Goal: Task Accomplishment & Management: Use online tool/utility

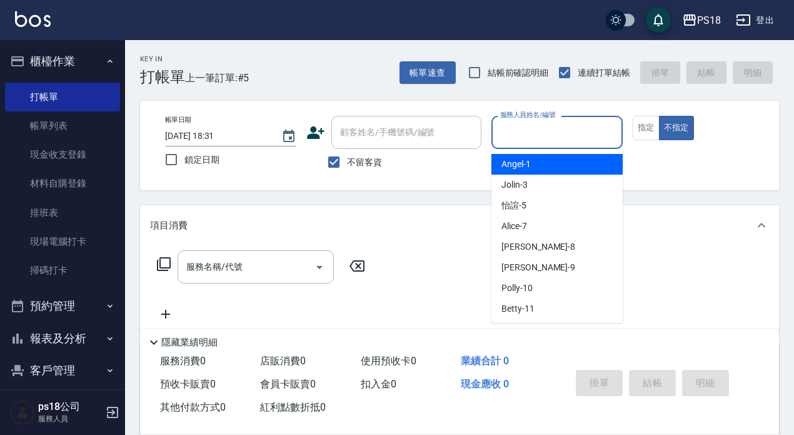
click at [552, 128] on input "服務人員姓名/編號" at bounding box center [557, 132] width 120 height 22
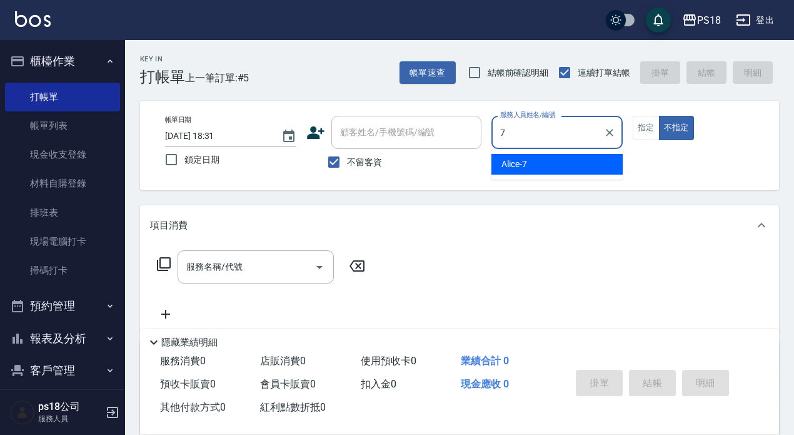
type input "Alice-7"
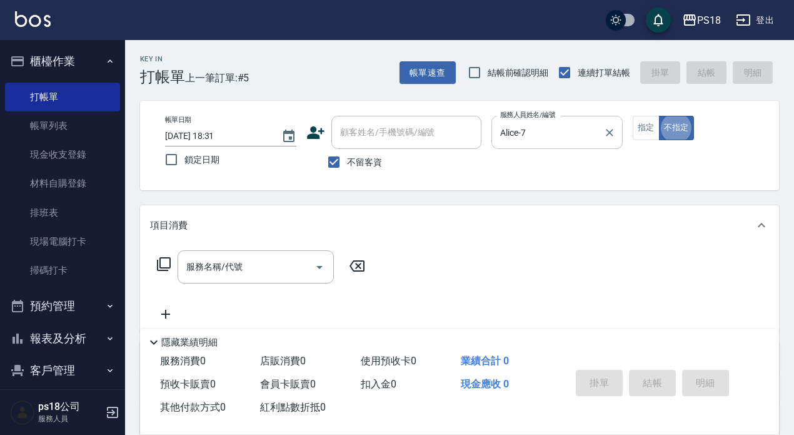
type button "false"
click at [207, 268] on div "服務名稱/代號 服務名稱/代號" at bounding box center [256, 266] width 156 height 33
click at [166, 261] on icon at bounding box center [163, 263] width 15 height 15
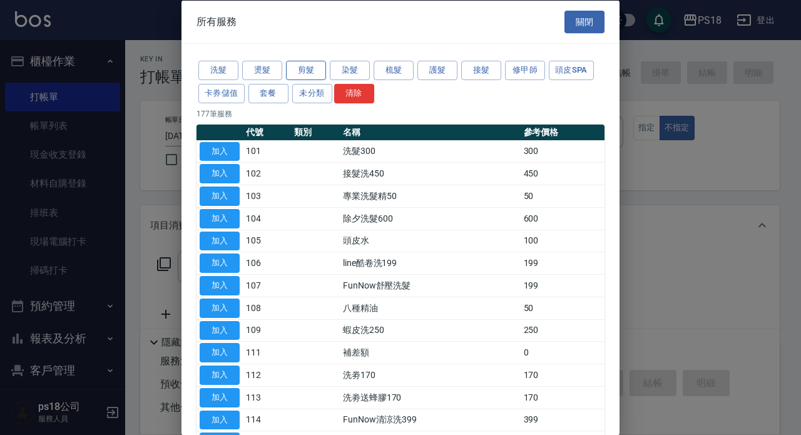
click at [298, 66] on button "剪髮" at bounding box center [306, 70] width 40 height 19
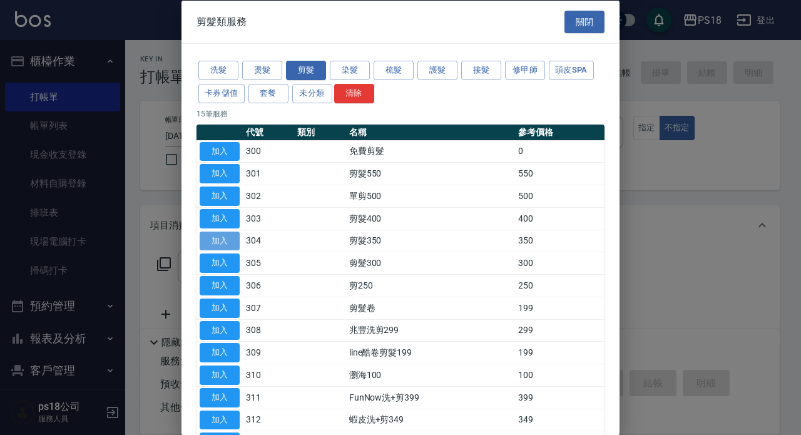
click at [224, 241] on button "加入" at bounding box center [220, 240] width 40 height 19
type input "剪髮350(304)"
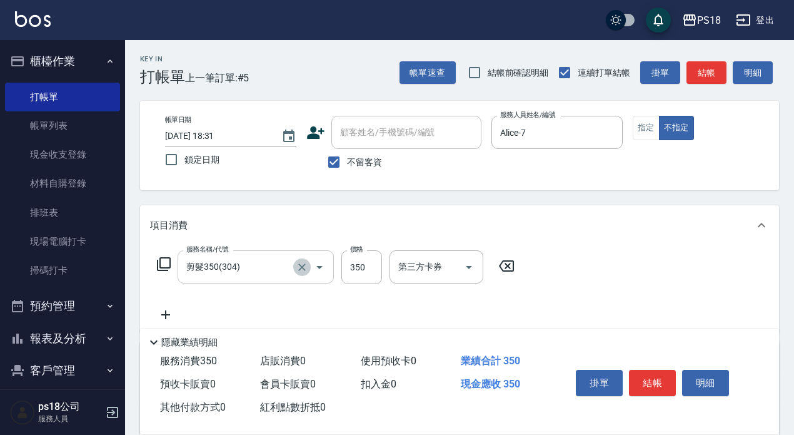
click at [301, 268] on icon "Clear" at bounding box center [302, 267] width 8 height 8
type input "剪髮350(304)"
click at [508, 265] on icon at bounding box center [506, 265] width 31 height 15
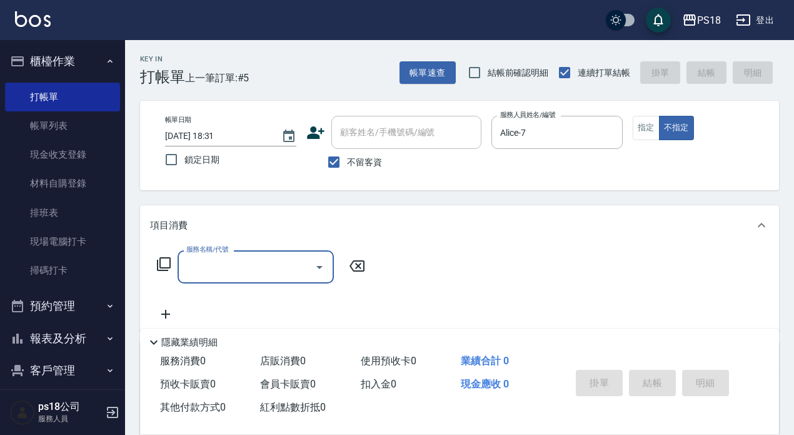
click at [166, 261] on icon at bounding box center [163, 263] width 15 height 15
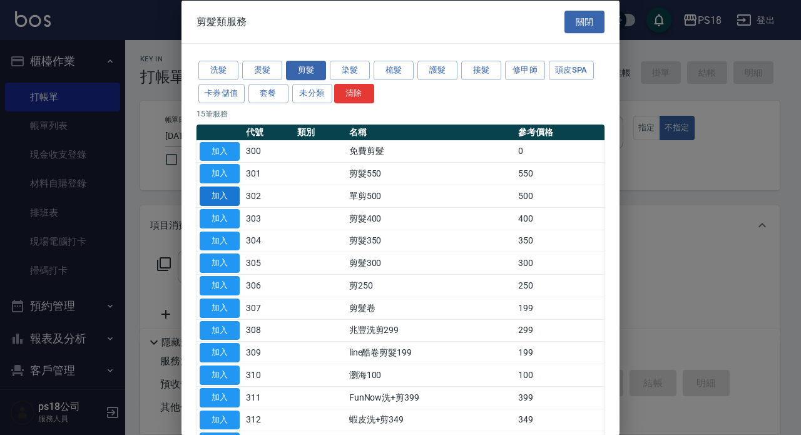
click at [232, 195] on button "加入" at bounding box center [220, 195] width 40 height 19
type input "單剪500(302)"
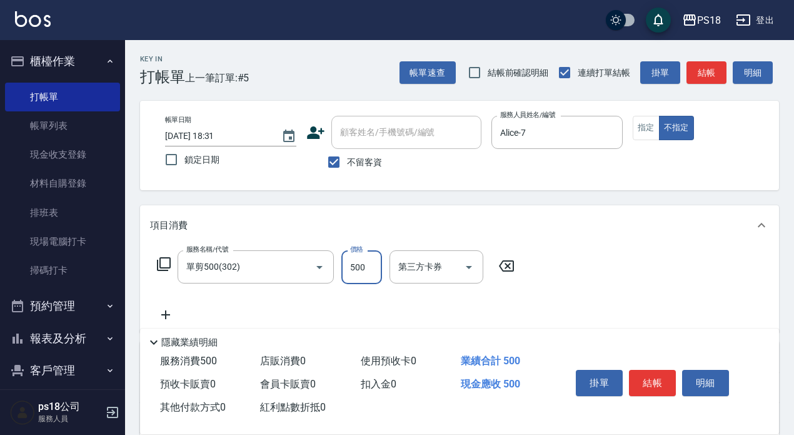
click at [373, 268] on input "500" at bounding box center [362, 267] width 41 height 34
type input "350"
click at [625, 274] on div "服務名稱/代號 單剪500(302) 服務名稱/代號 價格 350 價格 第三方卡券 第三方卡券" at bounding box center [459, 288] width 639 height 87
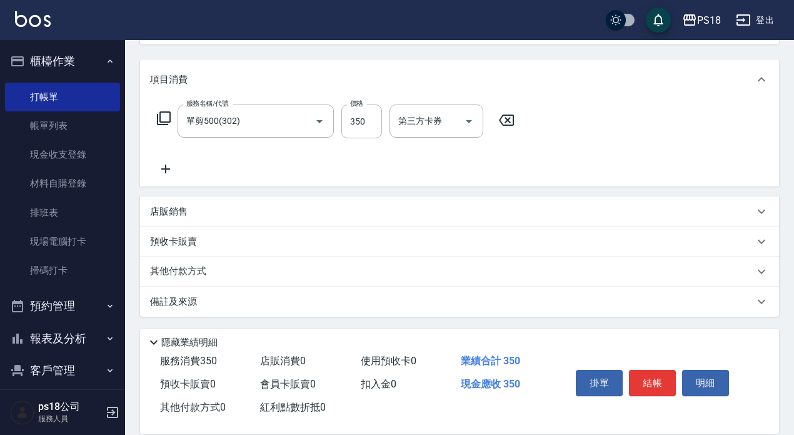
scroll to position [148, 0]
click at [474, 294] on div "備註及來源" at bounding box center [452, 299] width 604 height 13
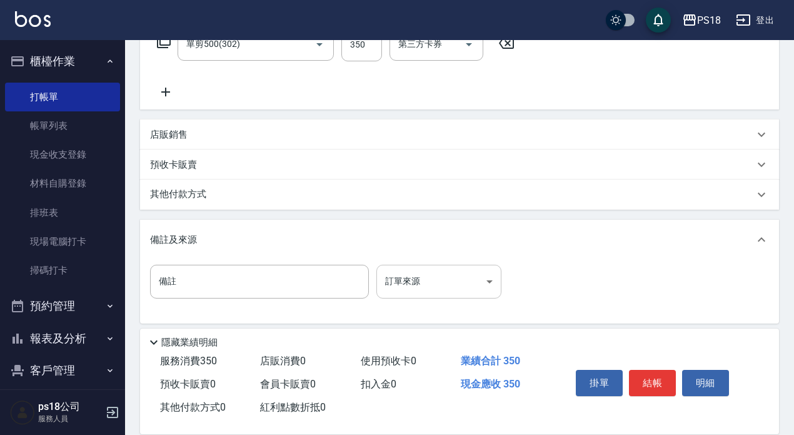
scroll to position [231, 0]
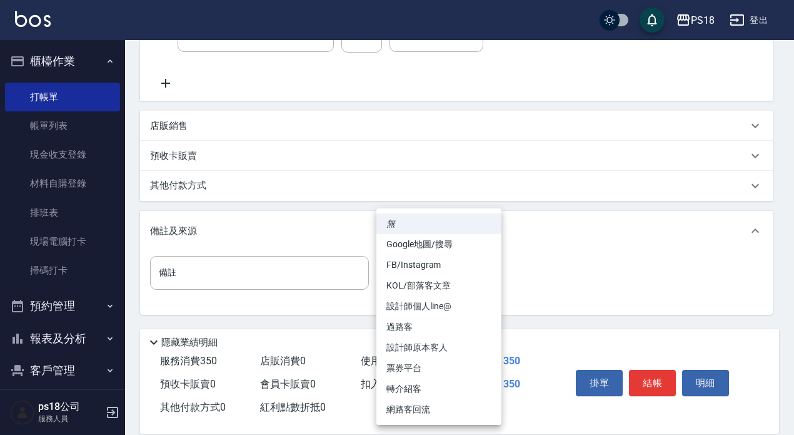
click at [480, 281] on body "PS18 登出 櫃檯作業 打帳單 帳單列表 現金收支登錄 材料自購登錄 排班表 現場電腦打卡 掃碼打卡 預約管理 預約管理 單日預約紀錄 單週預約紀錄 報表及…" at bounding box center [397, 102] width 794 height 666
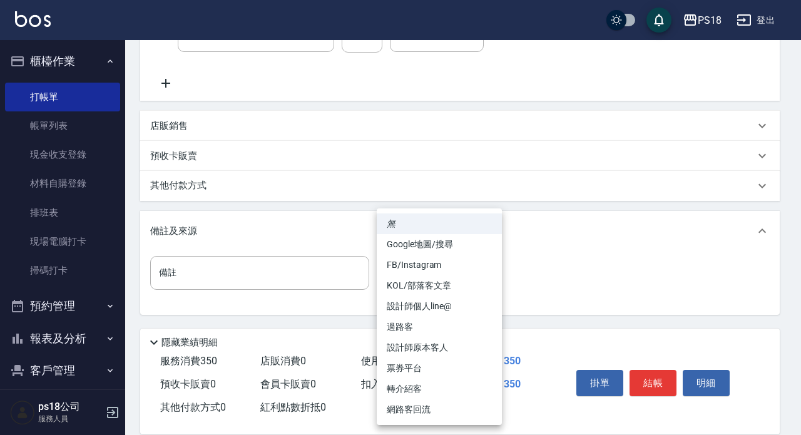
click at [406, 328] on li "過路客" at bounding box center [439, 327] width 125 height 21
type input "過路客"
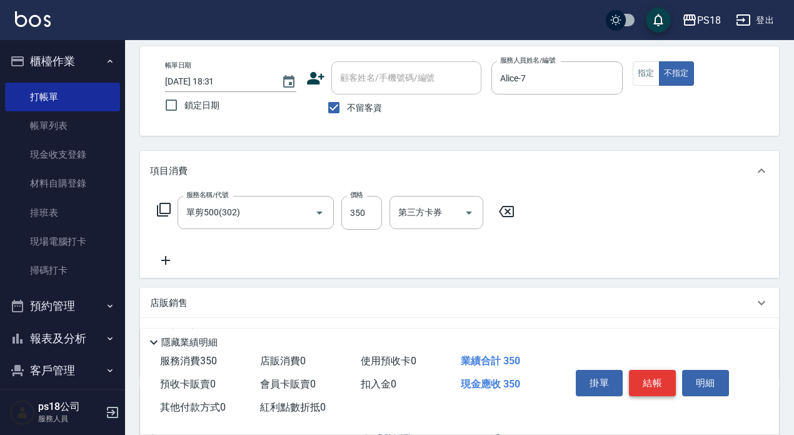
scroll to position [0, 0]
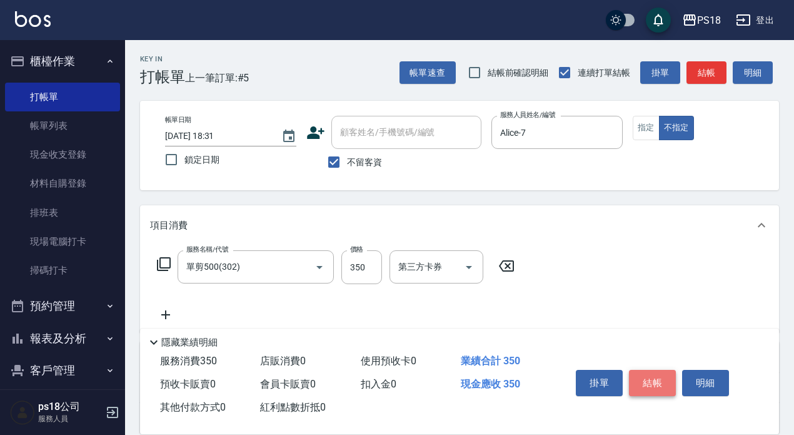
click at [654, 378] on button "結帳" at bounding box center [652, 383] width 47 height 26
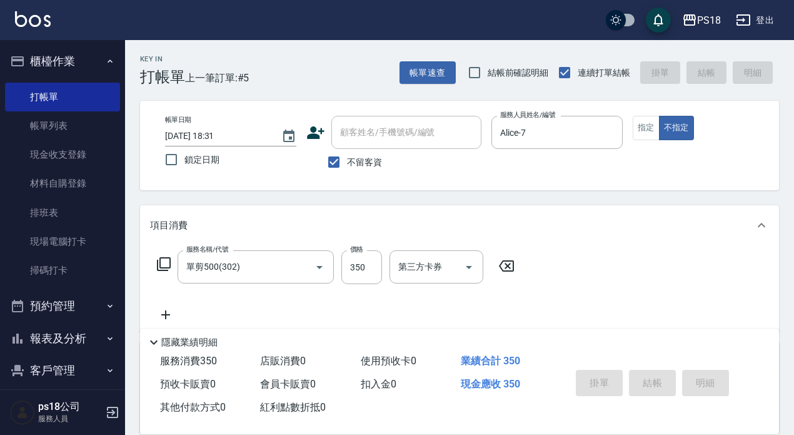
type input "[DATE] 19:32"
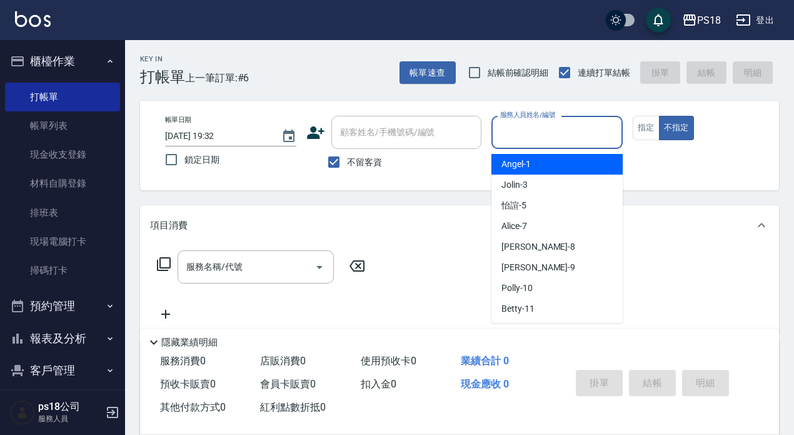
click at [556, 129] on input "服務人員姓名/編號" at bounding box center [557, 132] width 120 height 22
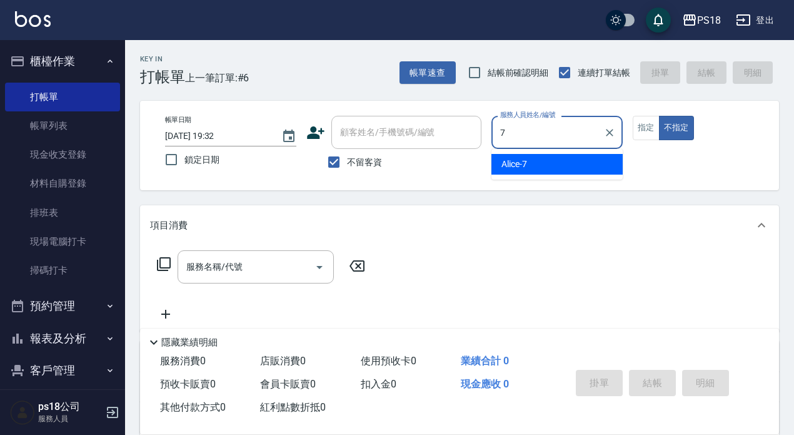
type input "Alice-7"
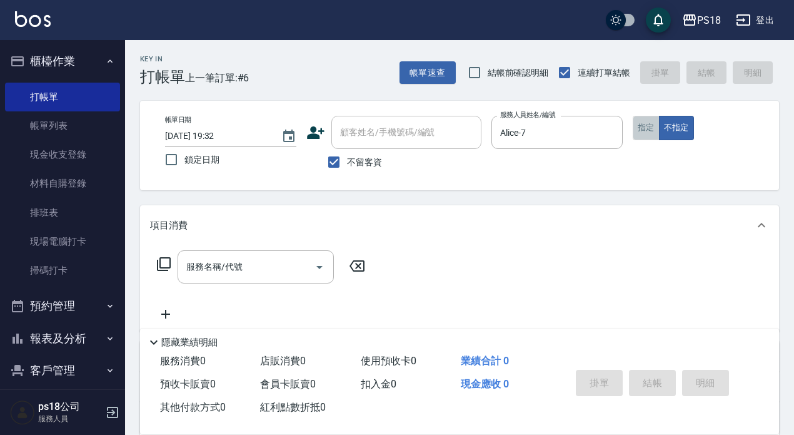
click at [651, 130] on button "指定" at bounding box center [646, 128] width 27 height 24
click at [154, 266] on div "服務名稱/代號 服務名稱/代號" at bounding box center [261, 266] width 223 height 33
click at [163, 266] on icon at bounding box center [163, 263] width 15 height 15
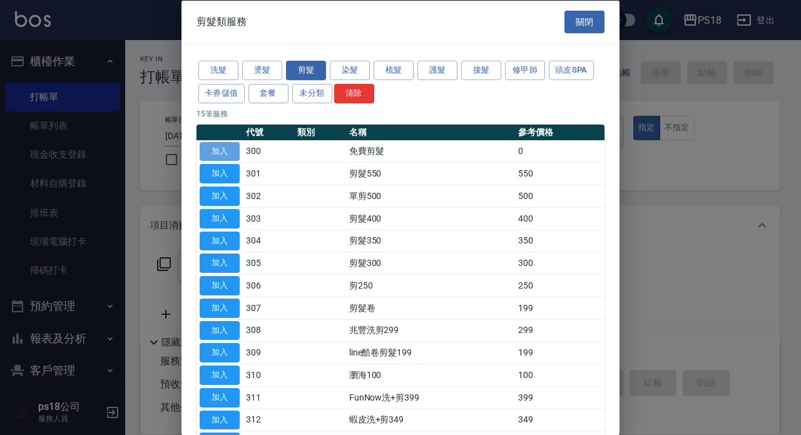
click at [208, 151] on button "加入" at bounding box center [220, 150] width 40 height 19
type input "免費剪髮(300)"
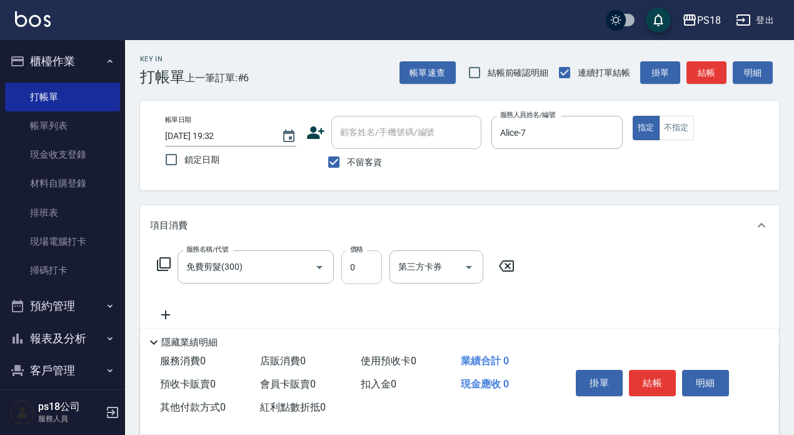
click at [359, 266] on input "0" at bounding box center [362, 267] width 41 height 34
type input "7"
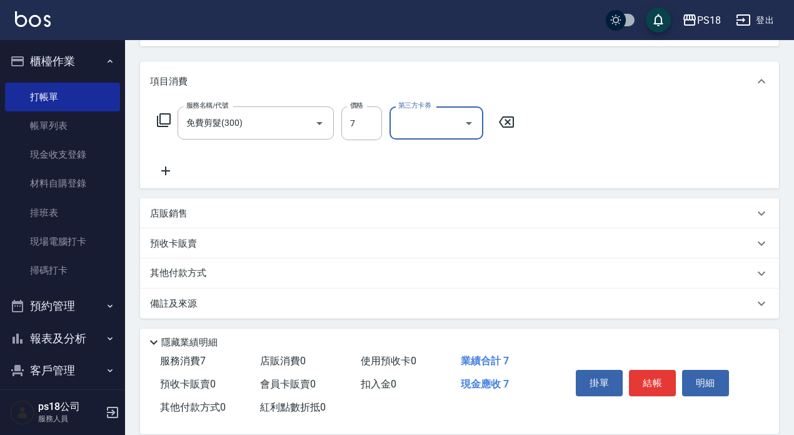
scroll to position [148, 0]
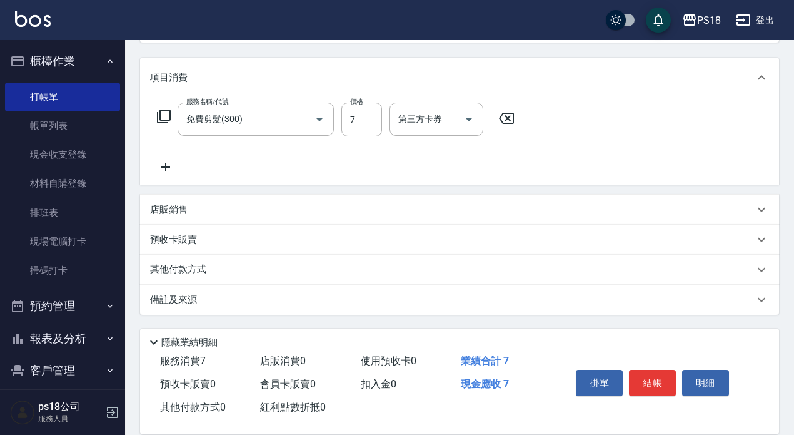
click at [471, 299] on div "備註及來源" at bounding box center [452, 299] width 604 height 13
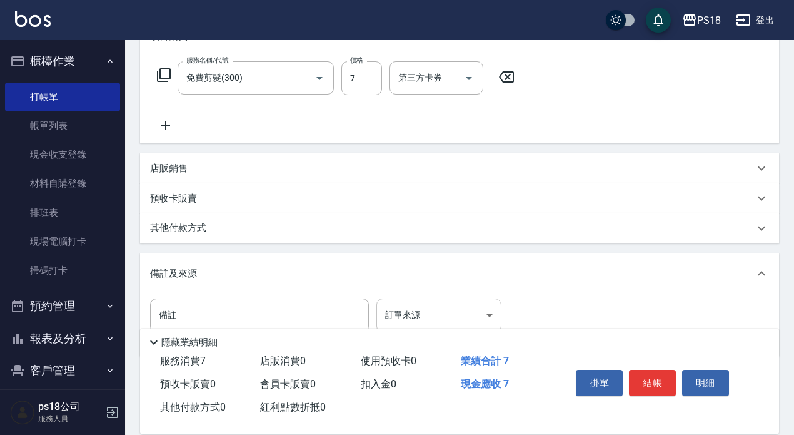
scroll to position [231, 0]
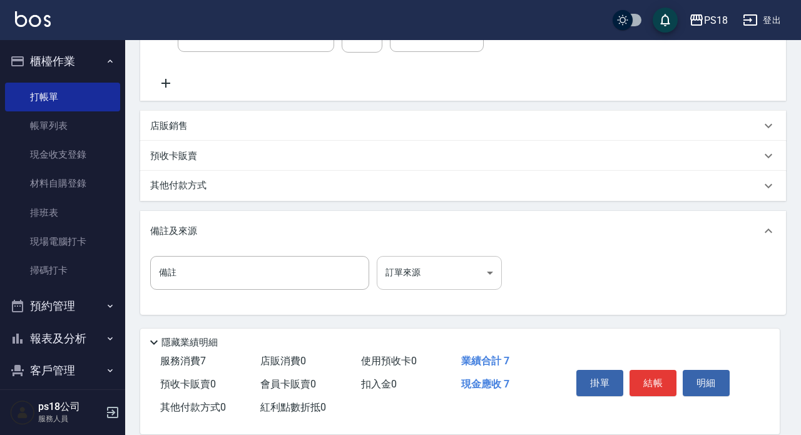
click at [409, 268] on body "PS18 登出 櫃檯作業 打帳單 帳單列表 現金收支登錄 材料自購登錄 排班表 現場電腦打卡 掃碼打卡 預約管理 預約管理 單日預約紀錄 單週預約紀錄 報表及…" at bounding box center [400, 102] width 801 height 666
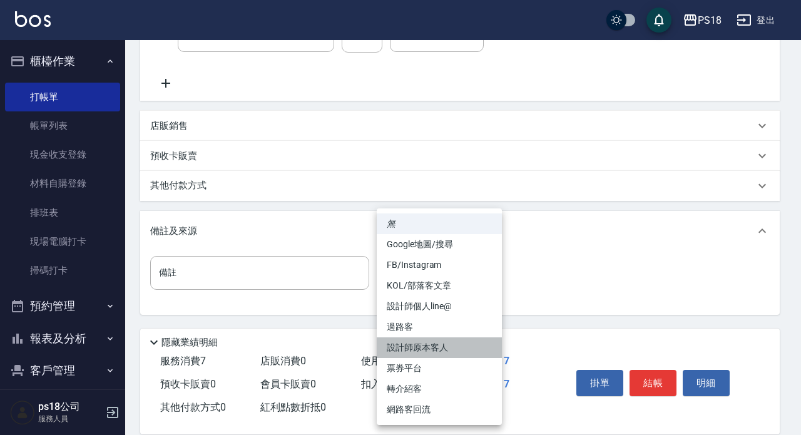
click at [413, 346] on li "設計師原本客人" at bounding box center [439, 347] width 125 height 21
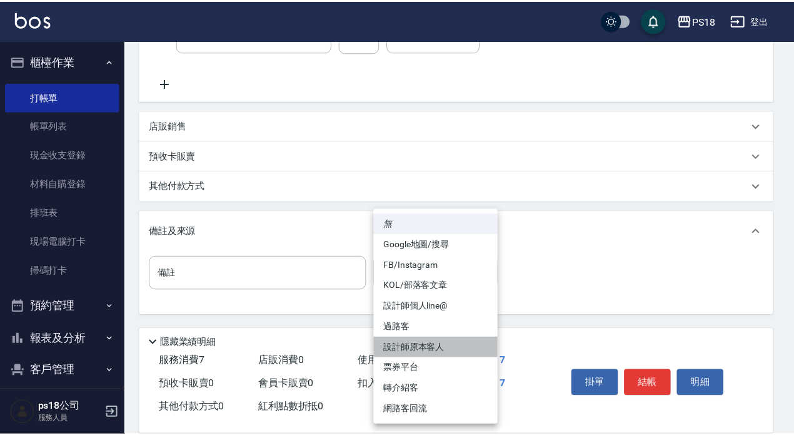
type input "設計師原本客人"
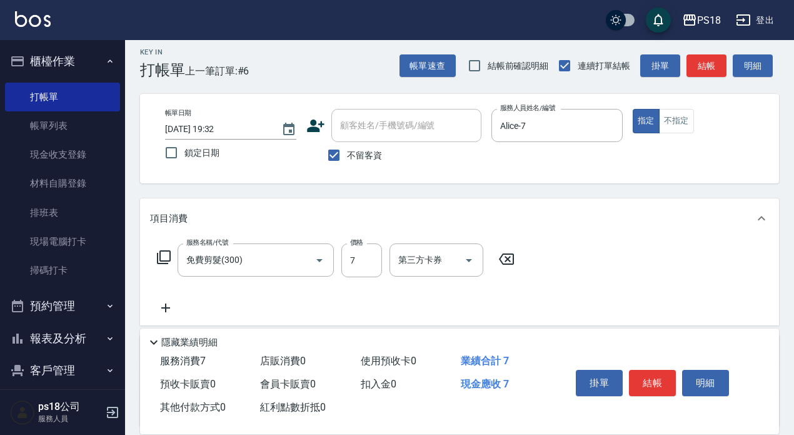
scroll to position [0, 0]
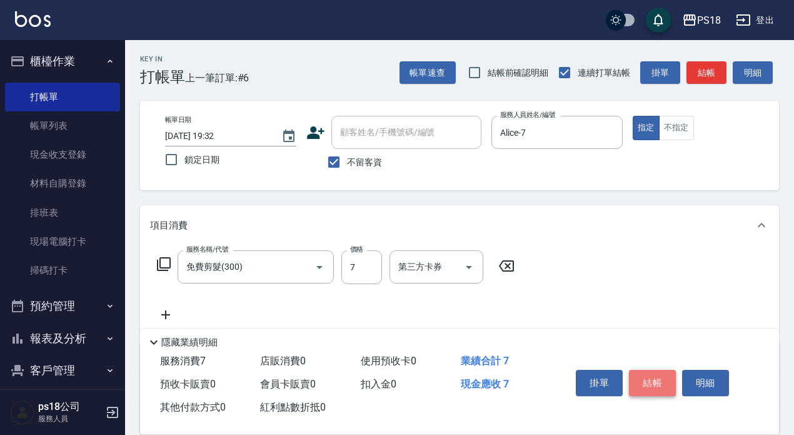
click at [652, 381] on button "結帳" at bounding box center [652, 383] width 47 height 26
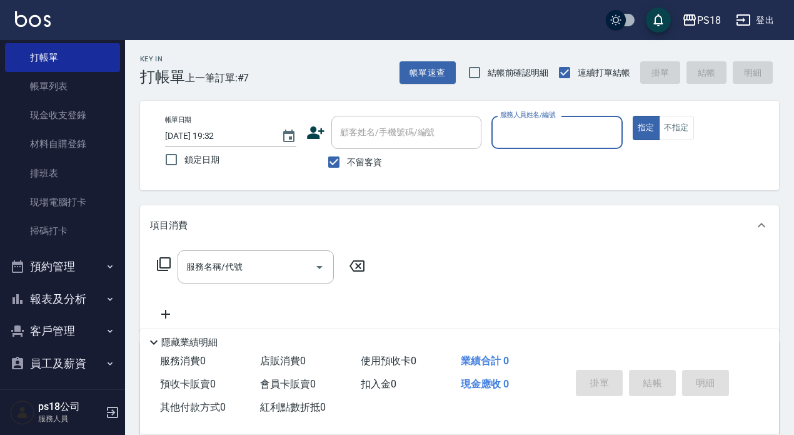
scroll to position [77, 0]
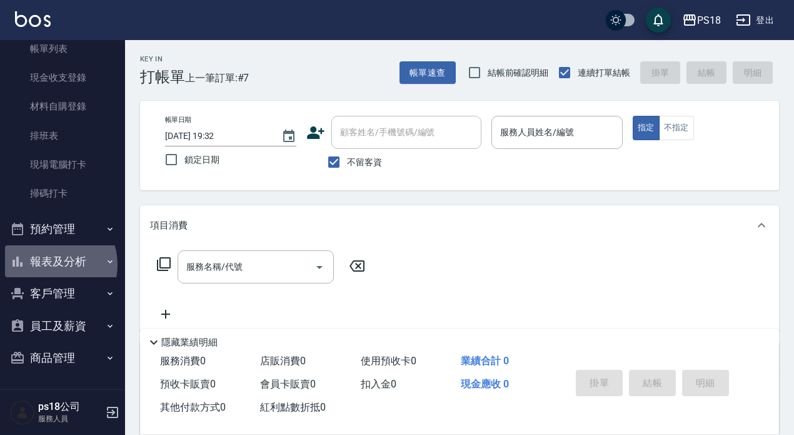
click at [49, 265] on button "報表及分析" at bounding box center [62, 261] width 115 height 33
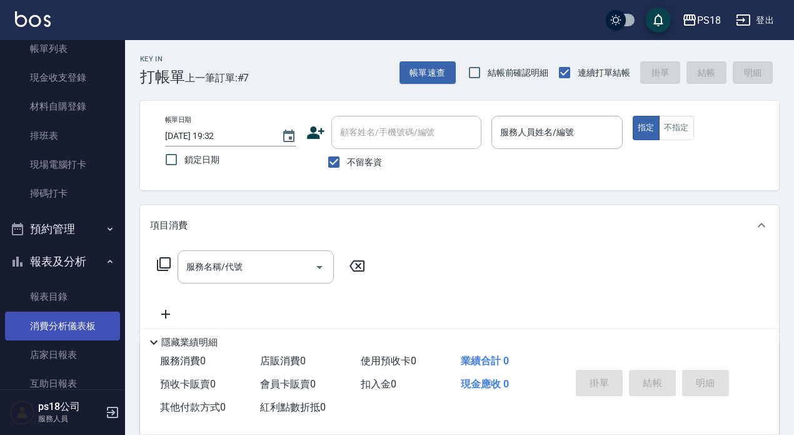
scroll to position [202, 0]
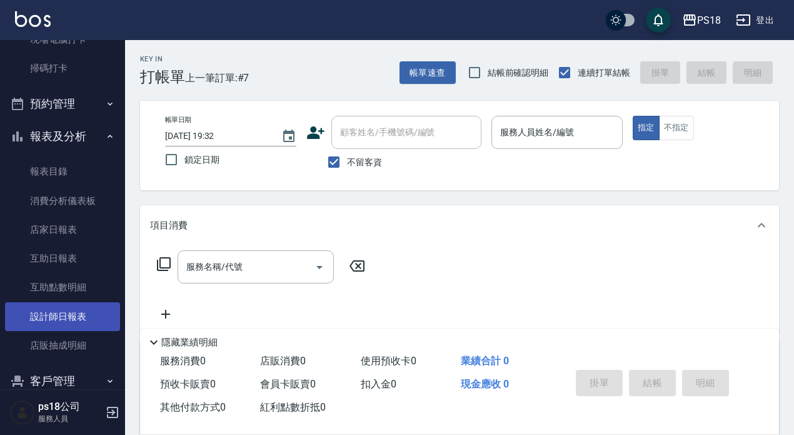
click at [63, 315] on link "設計師日報表" at bounding box center [62, 316] width 115 height 29
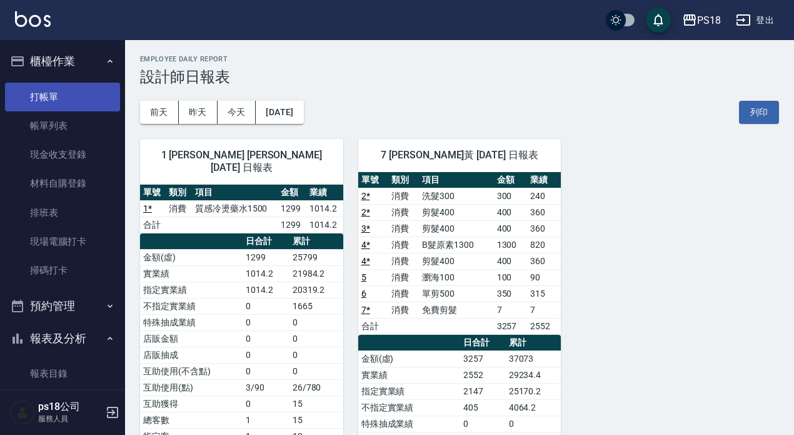
click at [53, 98] on link "打帳單" at bounding box center [62, 97] width 115 height 29
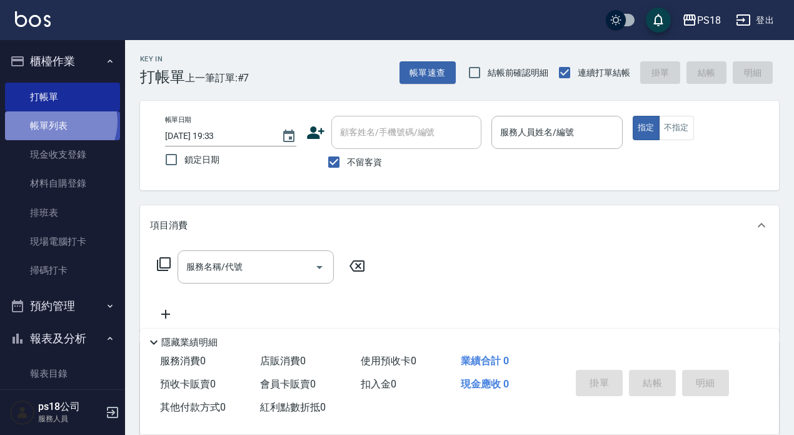
click at [59, 121] on link "帳單列表" at bounding box center [62, 125] width 115 height 29
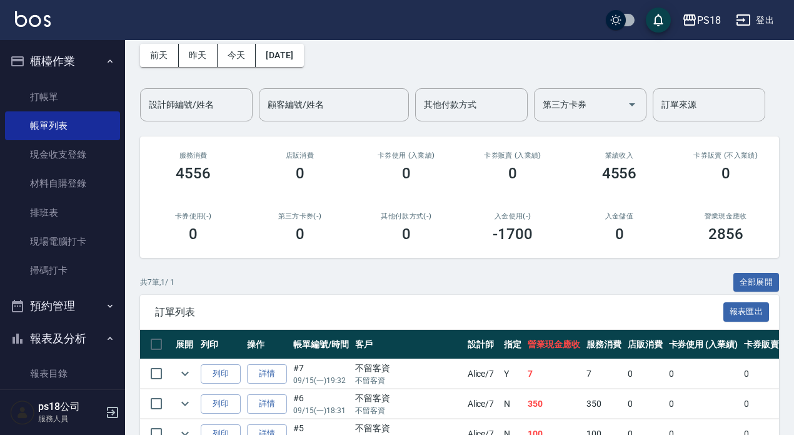
scroll to position [188, 0]
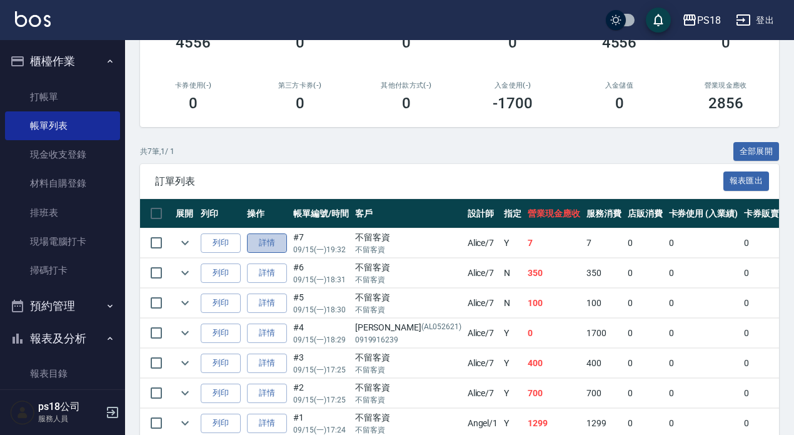
click at [275, 240] on link "詳情" at bounding box center [267, 242] width 40 height 19
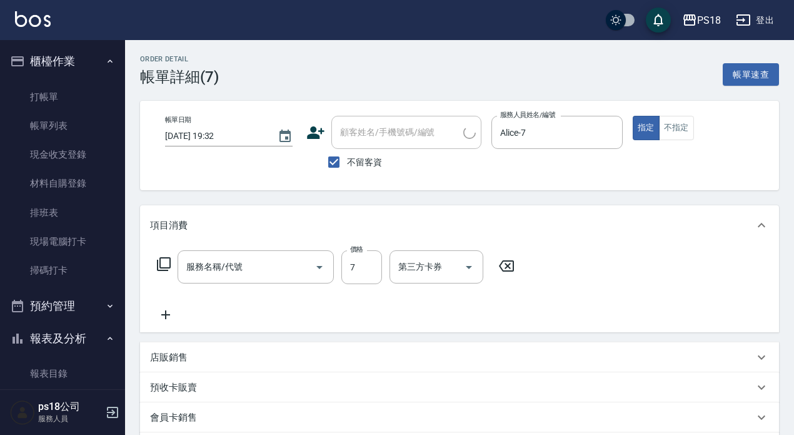
type input "[DATE] 19:32"
checkbox input "true"
type input "Alice-7"
type input "設計師原本客人"
type input "免費剪髮(300)"
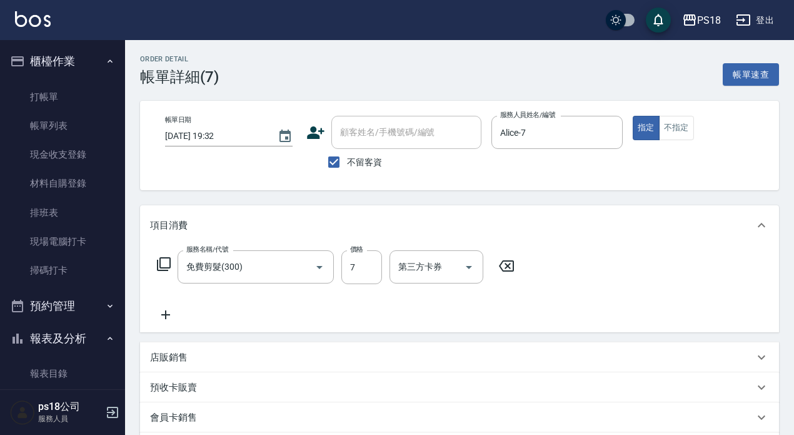
click at [163, 261] on icon at bounding box center [163, 263] width 15 height 15
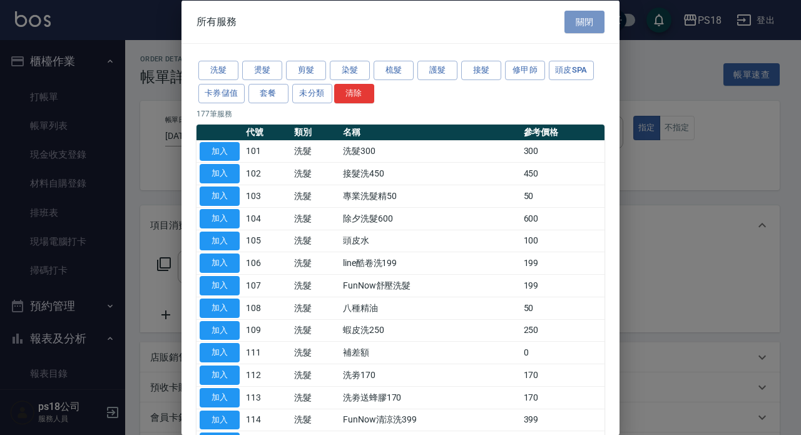
click at [587, 19] on button "關閉" at bounding box center [584, 21] width 40 height 23
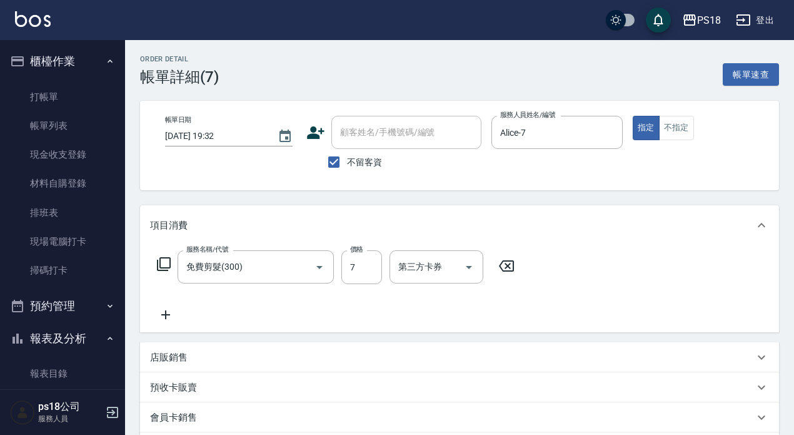
click at [507, 266] on icon at bounding box center [506, 265] width 15 height 11
click at [163, 261] on icon at bounding box center [163, 263] width 15 height 15
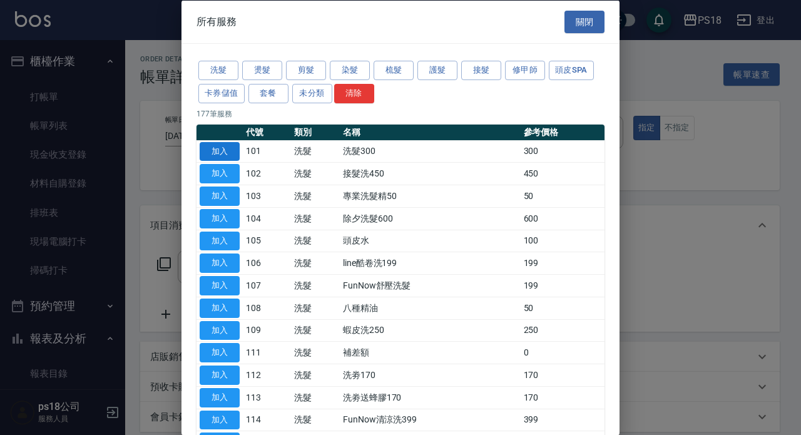
click at [224, 146] on button "加入" at bounding box center [220, 150] width 40 height 19
type input "洗髮300(101)"
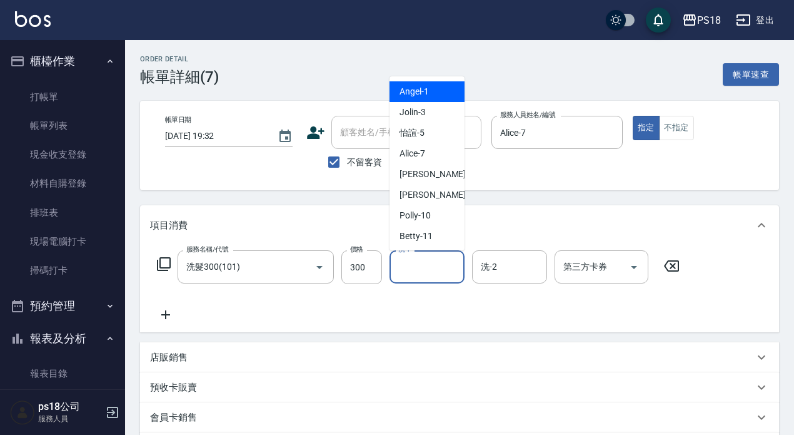
click at [409, 263] on input "洗-1" at bounding box center [427, 267] width 64 height 22
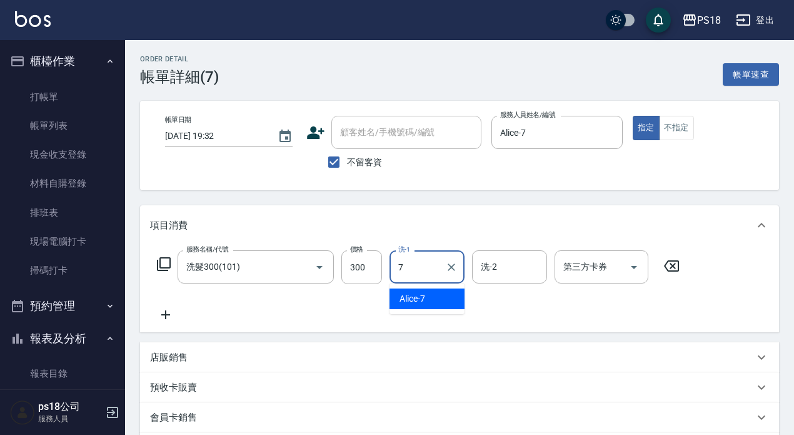
type input "Alice-7"
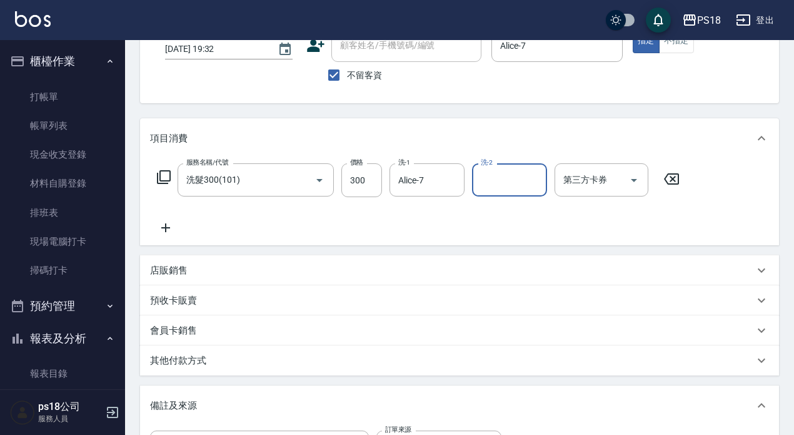
scroll to position [250, 0]
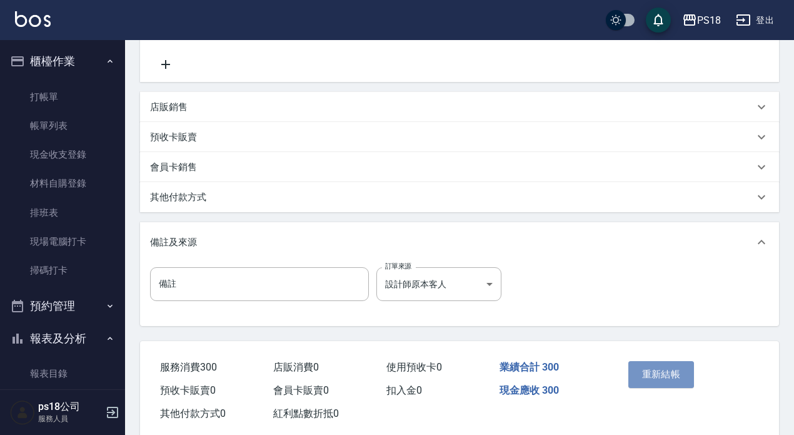
click at [665, 371] on button "重新結帳" at bounding box center [662, 374] width 66 height 26
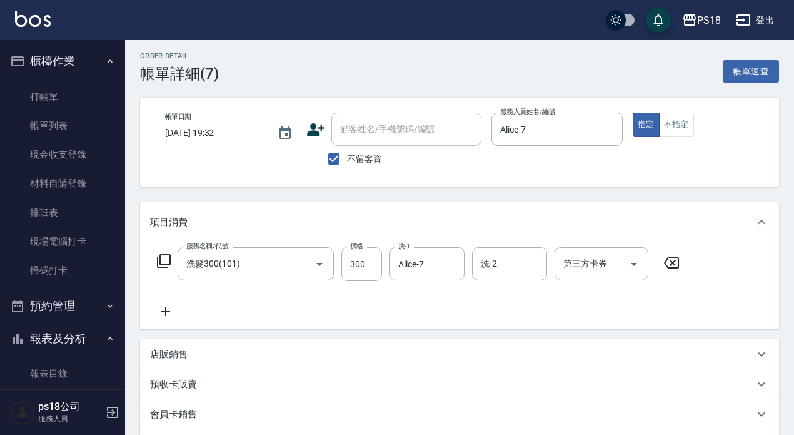
scroll to position [0, 0]
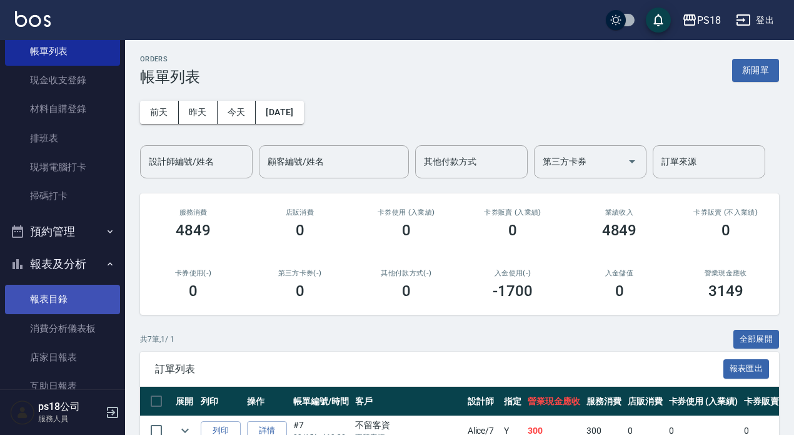
scroll to position [125, 0]
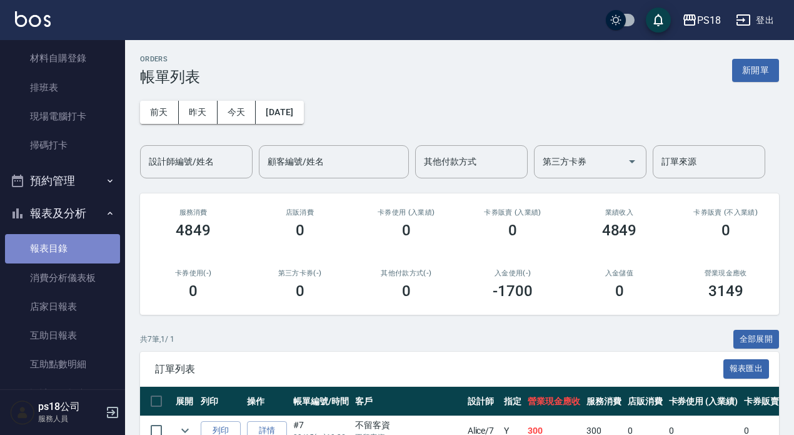
click at [68, 241] on link "報表目錄" at bounding box center [62, 248] width 115 height 29
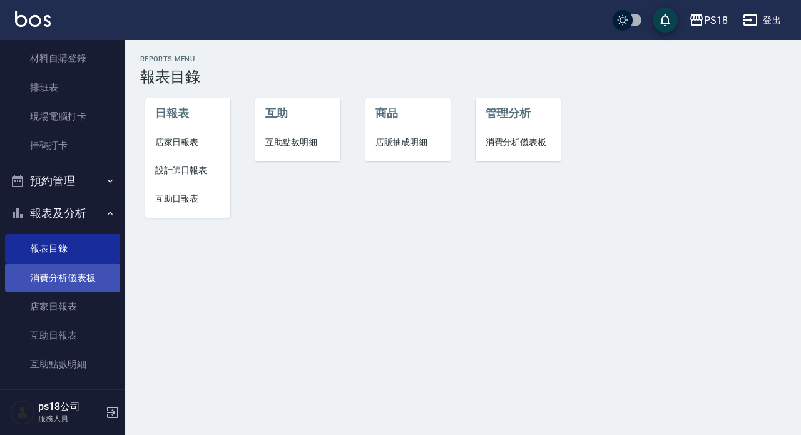
click at [78, 283] on link "消費分析儀表板" at bounding box center [62, 277] width 115 height 29
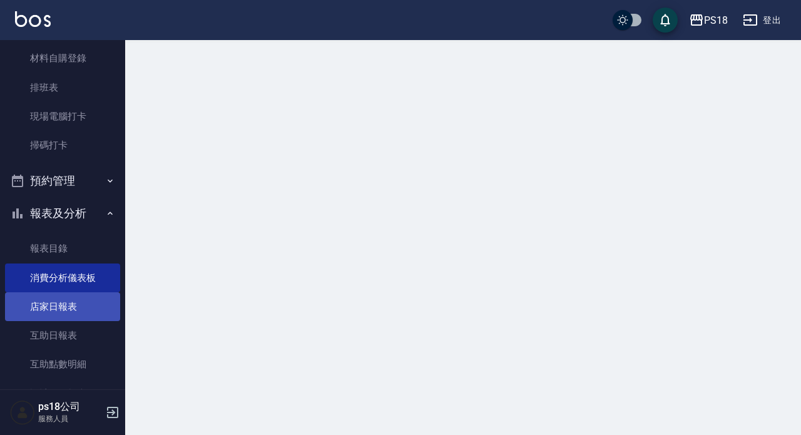
click at [79, 306] on link "店家日報表" at bounding box center [62, 306] width 115 height 29
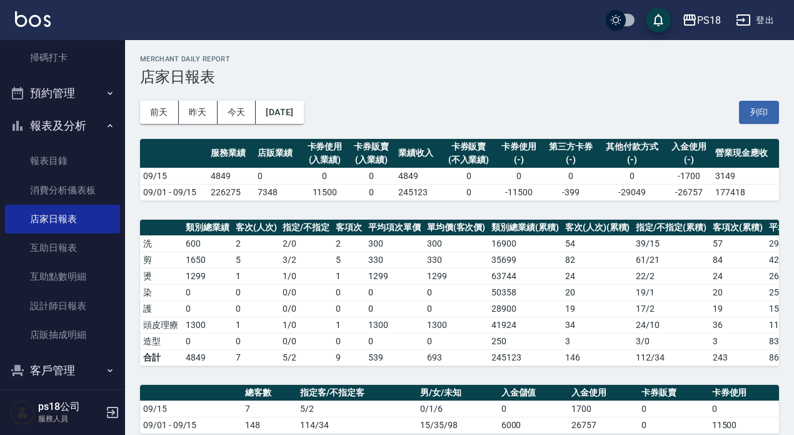
scroll to position [290, 0]
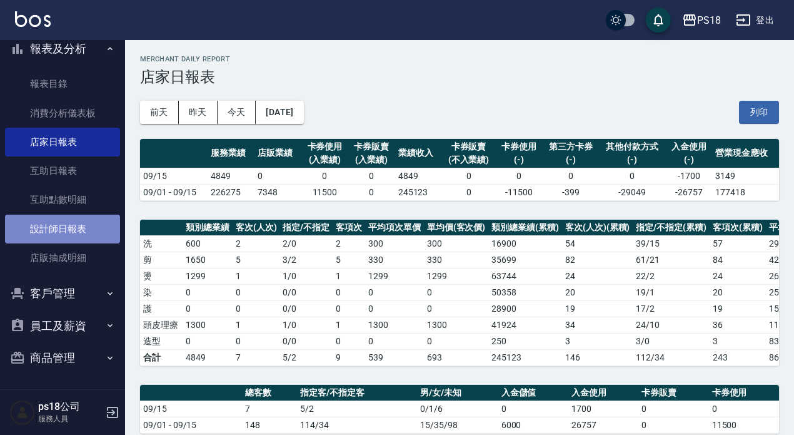
click at [62, 228] on link "設計師日報表" at bounding box center [62, 229] width 115 height 29
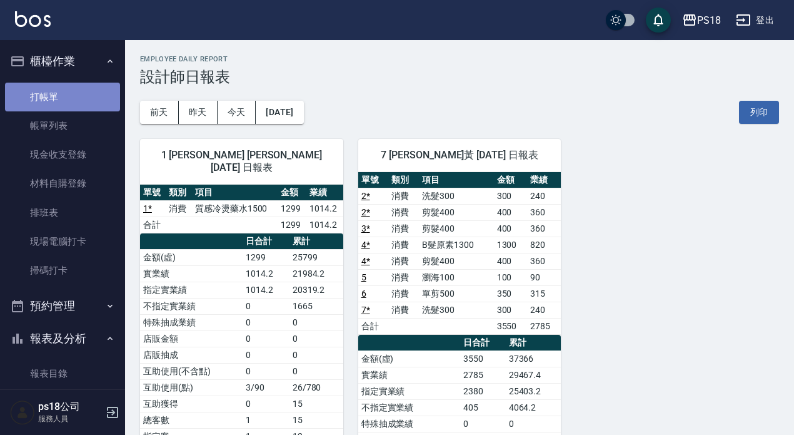
click at [71, 102] on link "打帳單" at bounding box center [62, 97] width 115 height 29
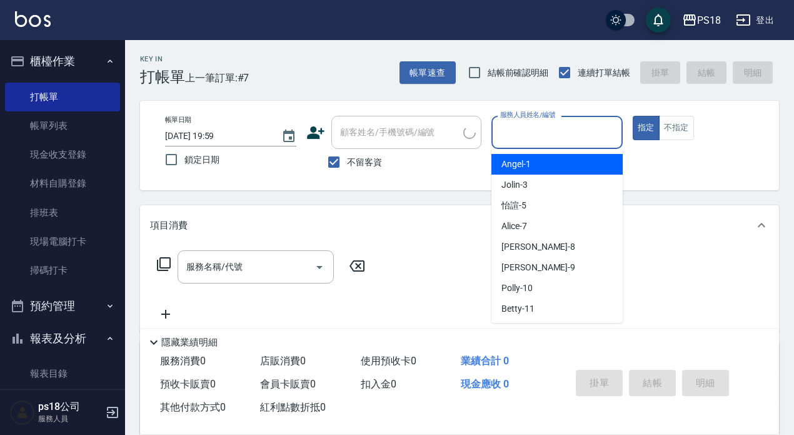
click at [512, 136] on input "服務人員姓名/編號" at bounding box center [557, 132] width 120 height 22
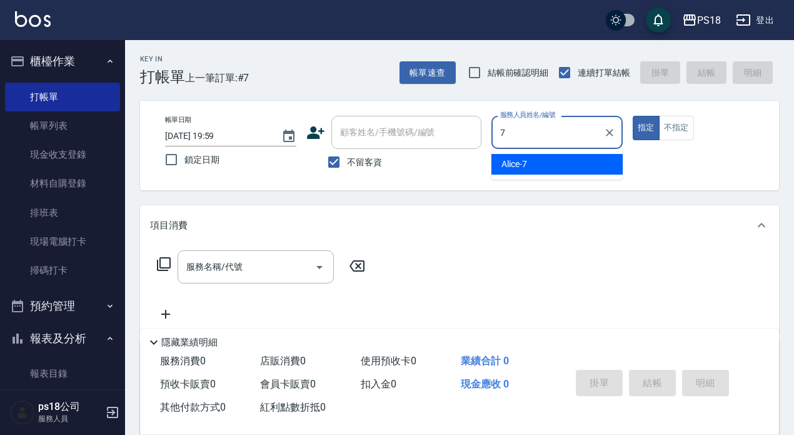
type input "Alice-7"
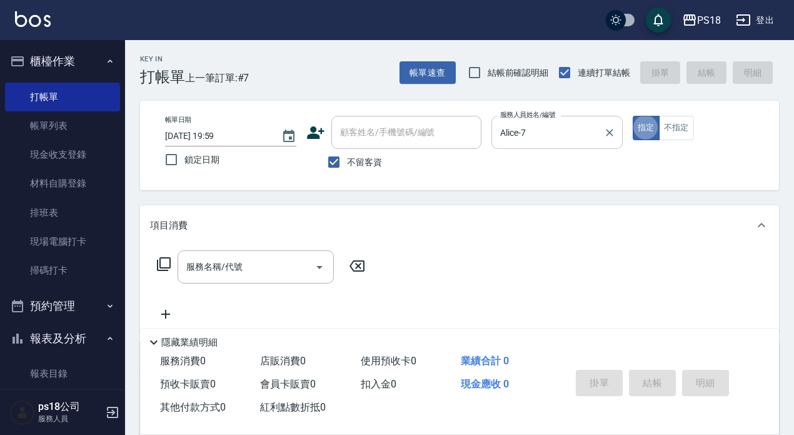
type button "true"
click at [159, 266] on icon at bounding box center [163, 263] width 15 height 15
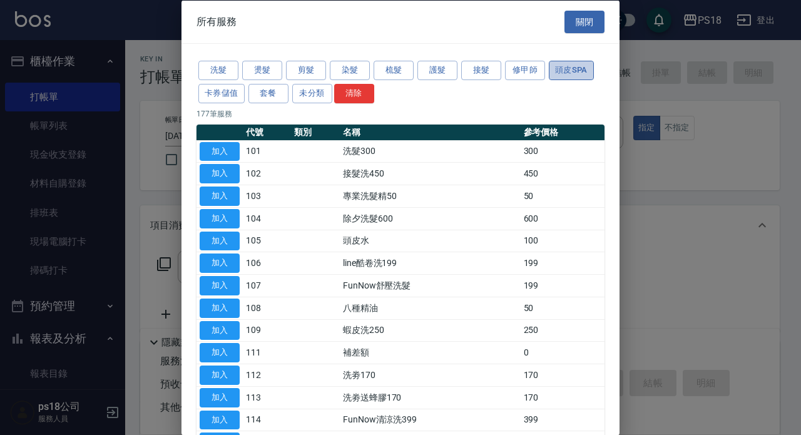
click at [584, 71] on button "頭皮SPA" at bounding box center [571, 70] width 45 height 19
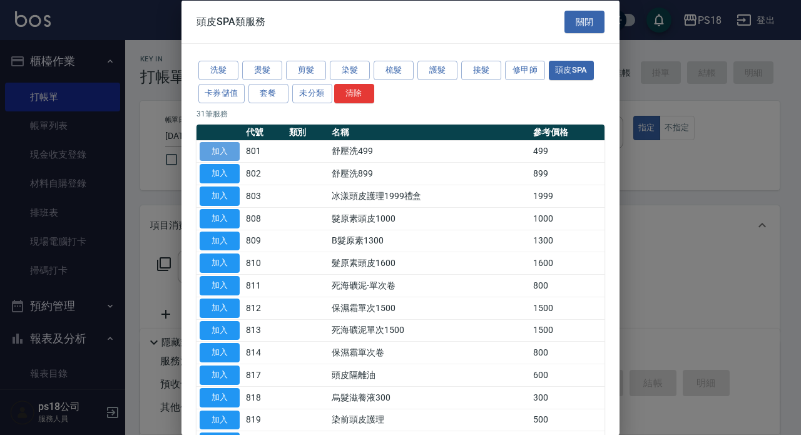
click at [215, 146] on button "加入" at bounding box center [220, 150] width 40 height 19
type input "舒壓洗499(801)"
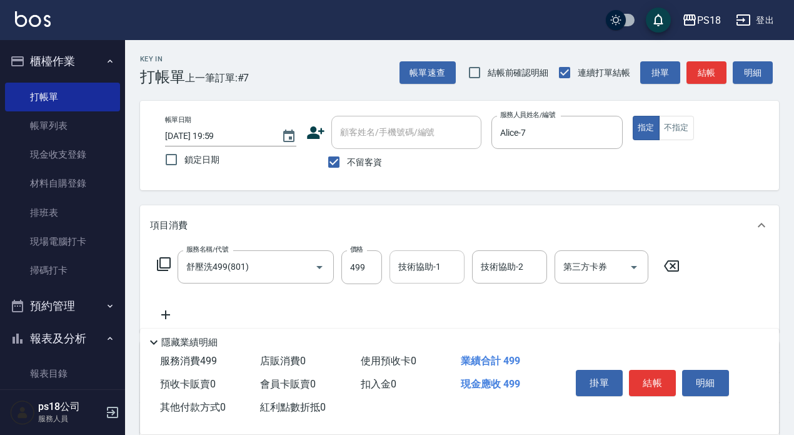
click at [429, 260] on div "技術協助-1 技術協助-1" at bounding box center [427, 266] width 75 height 33
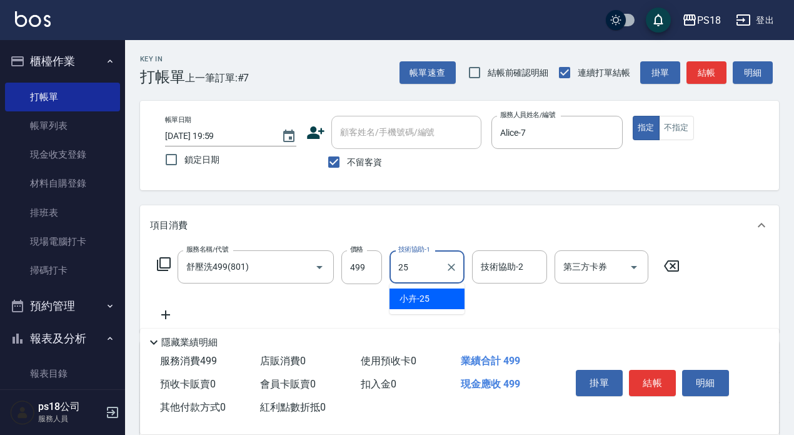
type input "小卉-25"
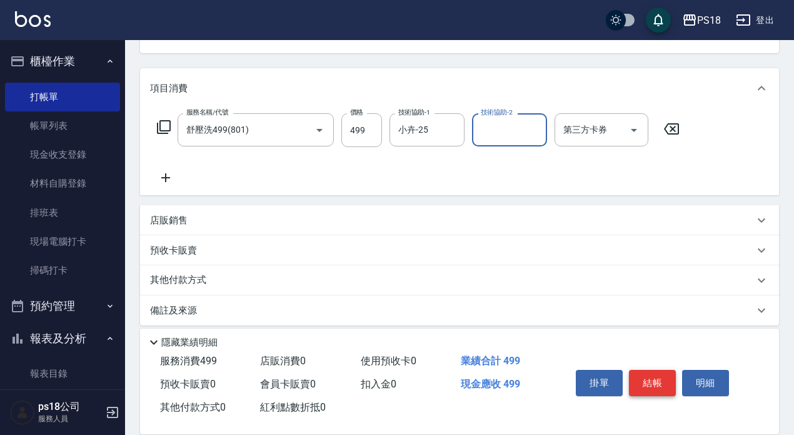
scroll to position [148, 0]
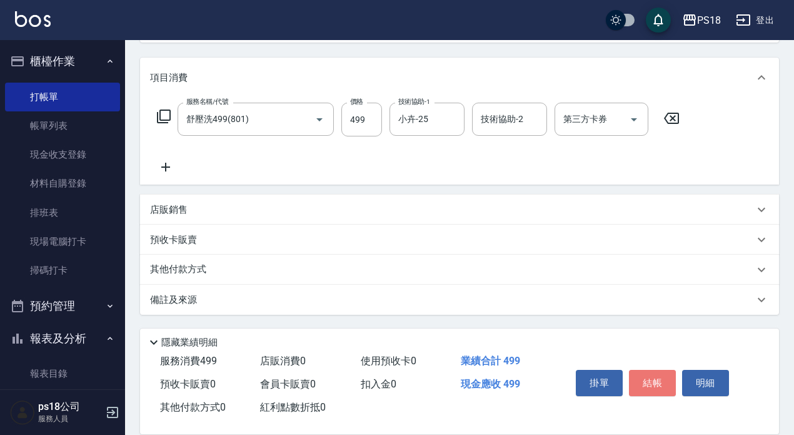
click at [654, 381] on button "結帳" at bounding box center [652, 383] width 47 height 26
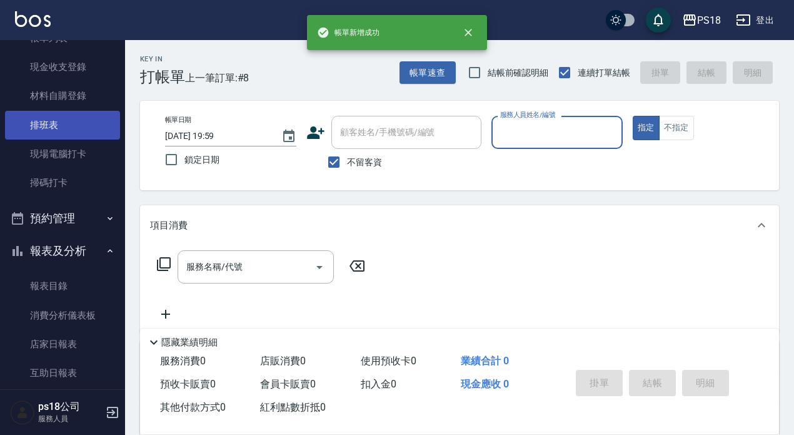
scroll to position [188, 0]
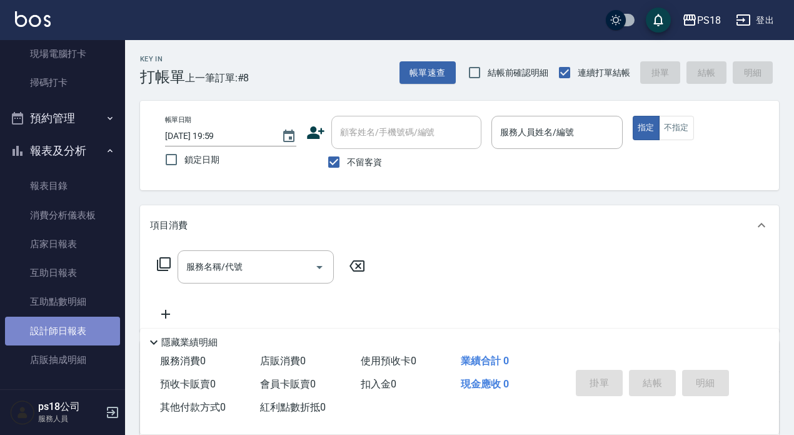
drag, startPoint x: 76, startPoint y: 328, endPoint x: 84, endPoint y: 280, distance: 48.1
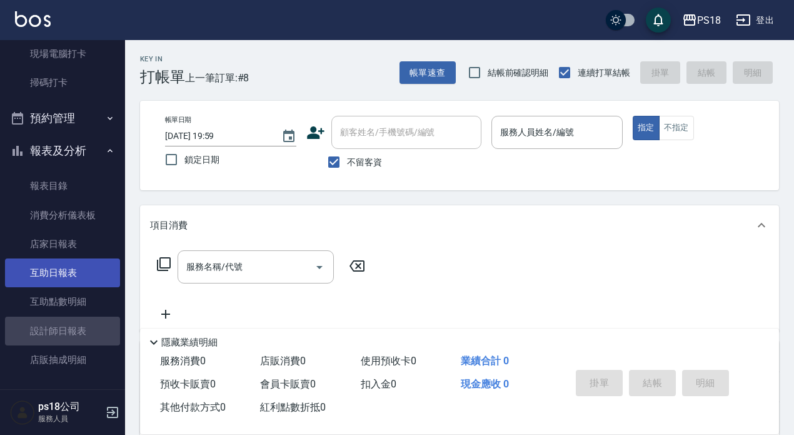
click at [76, 327] on link "設計師日報表" at bounding box center [62, 331] width 115 height 29
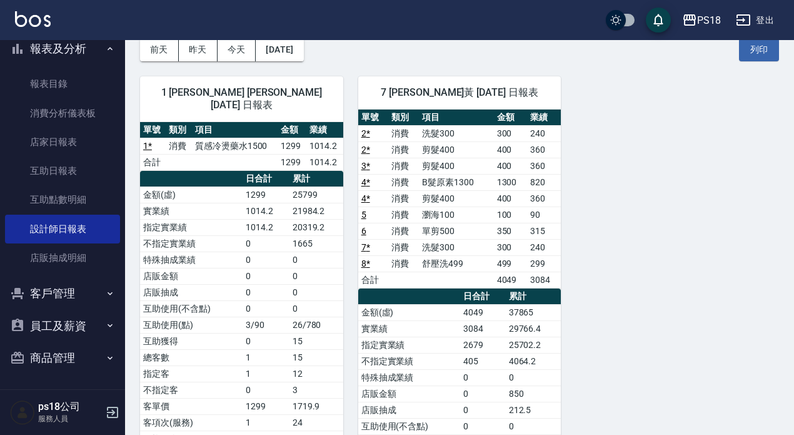
scroll to position [125, 0]
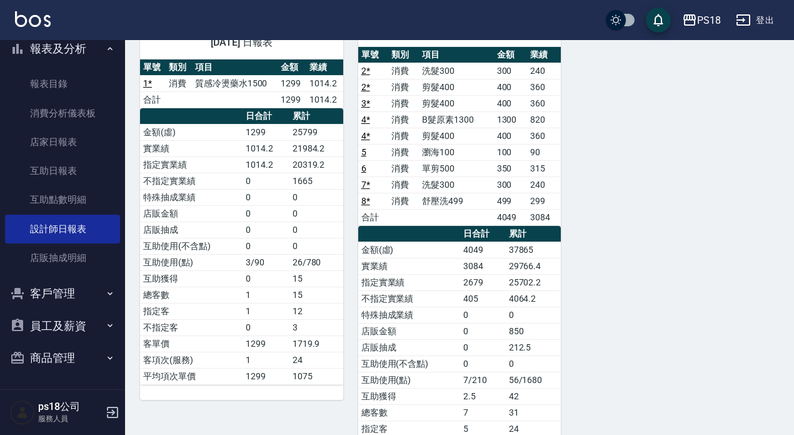
click at [64, 295] on button "客戶管理" at bounding box center [62, 293] width 115 height 33
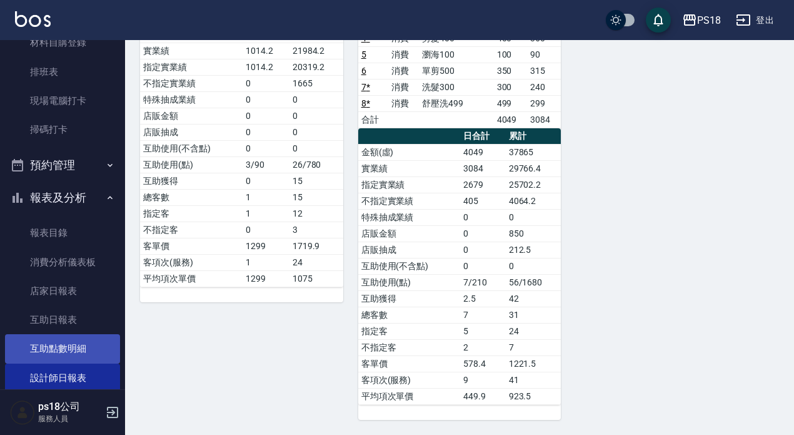
scroll to position [266, 0]
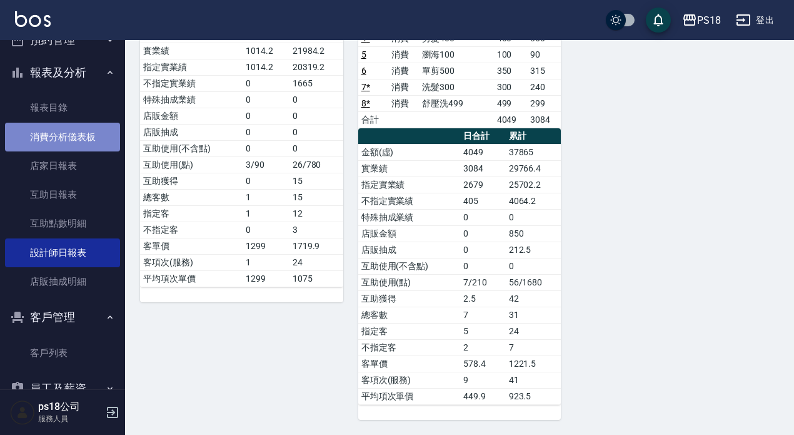
click at [68, 138] on link "消費分析儀表板" at bounding box center [62, 137] width 115 height 29
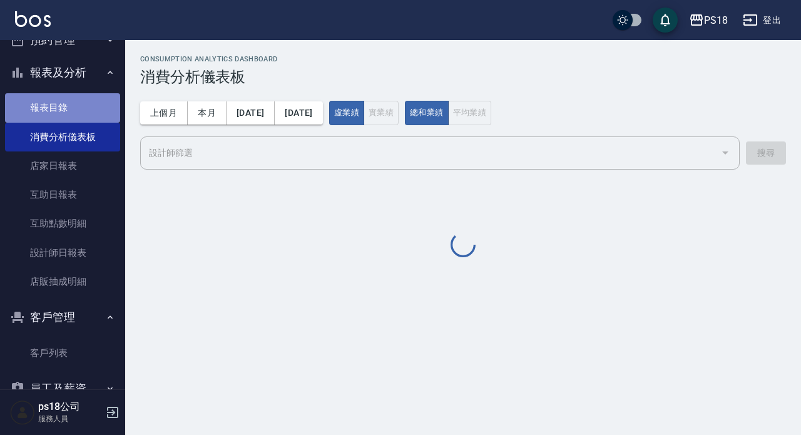
click at [63, 106] on link "報表目錄" at bounding box center [62, 107] width 115 height 29
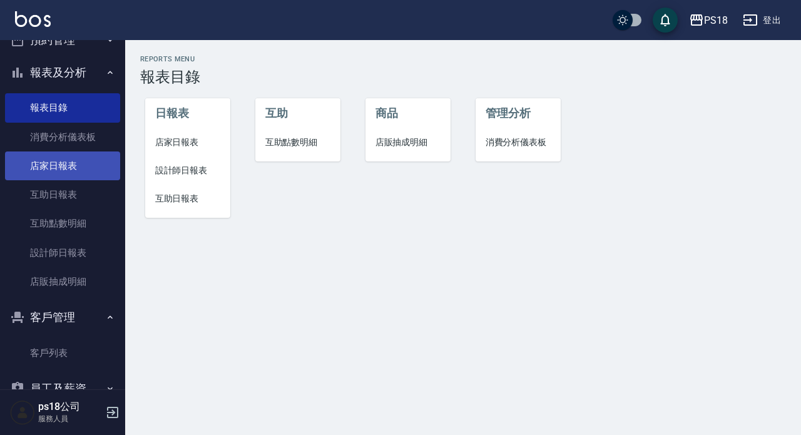
click at [63, 164] on link "店家日報表" at bounding box center [62, 165] width 115 height 29
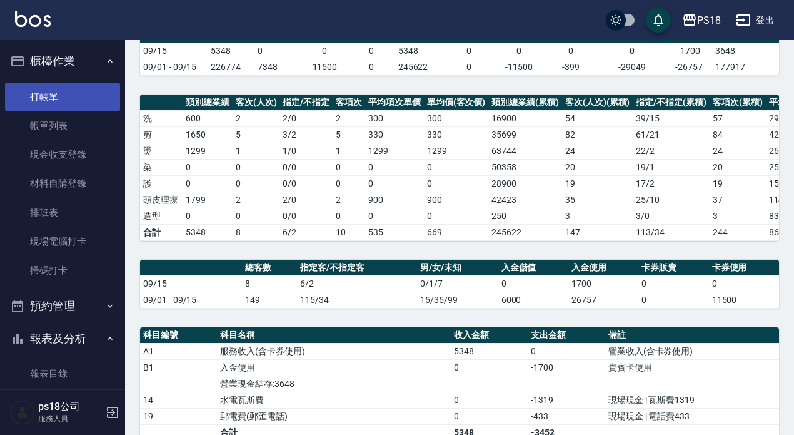
click at [60, 98] on link "打帳單" at bounding box center [62, 97] width 115 height 29
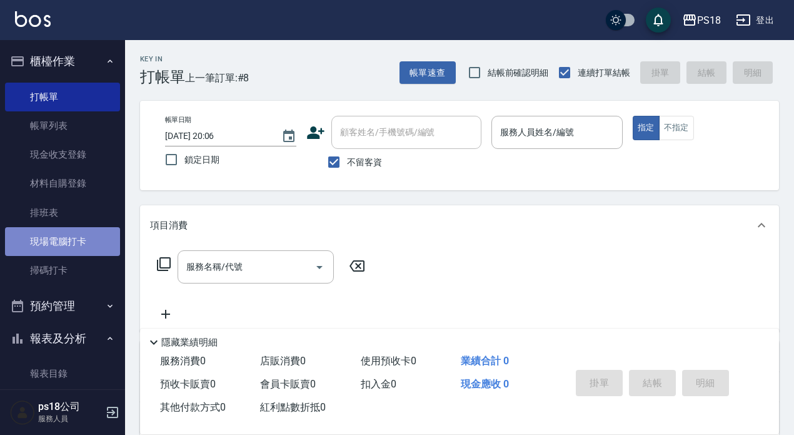
click at [74, 239] on link "現場電腦打卡" at bounding box center [62, 241] width 115 height 29
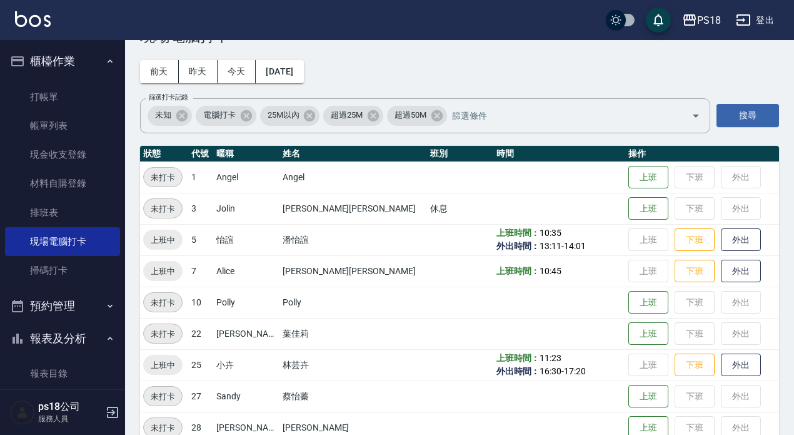
scroll to position [63, 0]
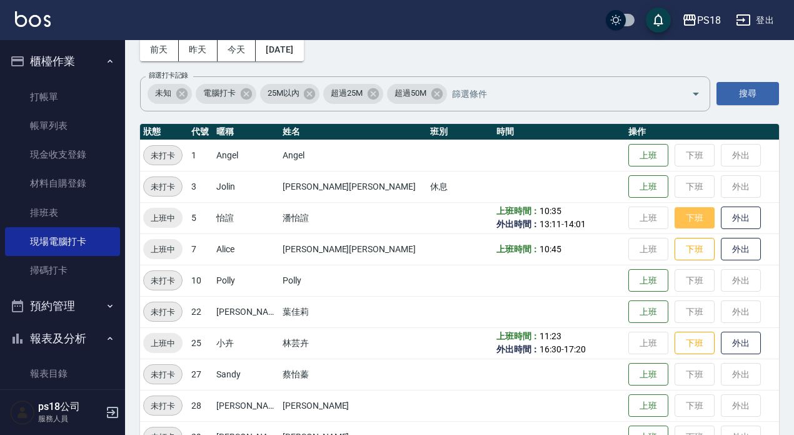
click at [675, 218] on button "下班" at bounding box center [695, 218] width 40 height 22
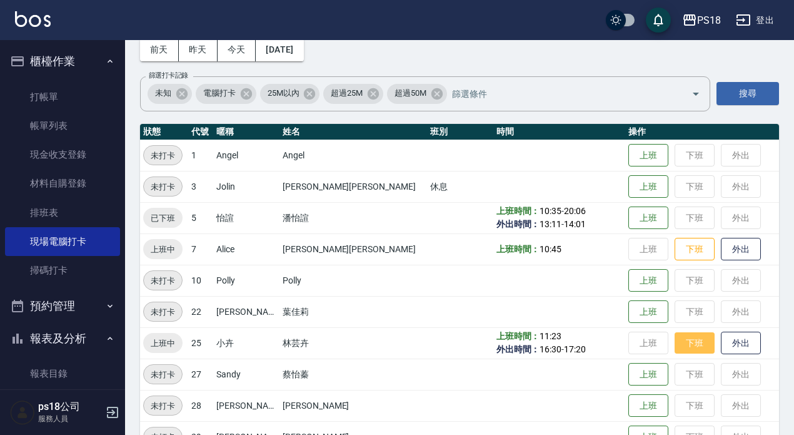
click at [675, 340] on button "下班" at bounding box center [695, 343] width 40 height 22
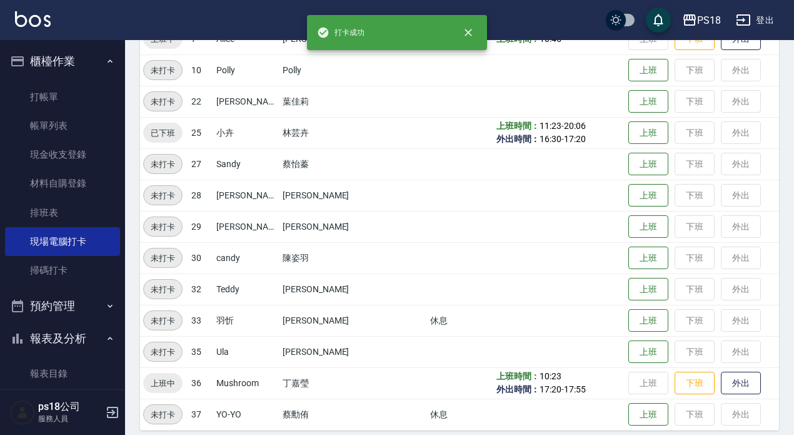
scroll to position [283, 0]
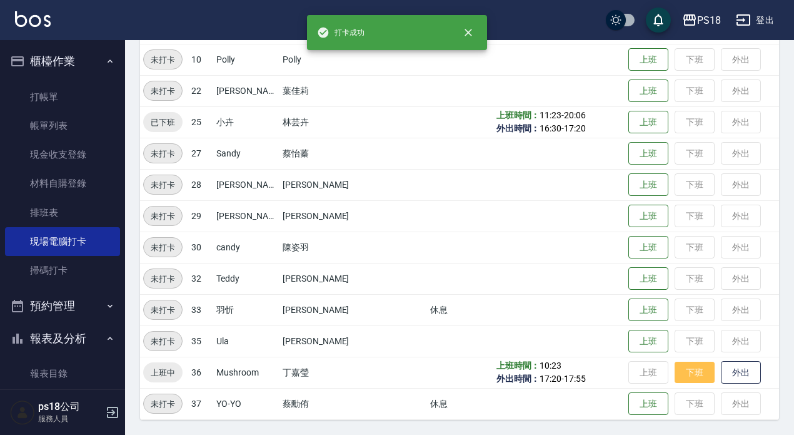
click at [675, 373] on button "下班" at bounding box center [695, 373] width 40 height 22
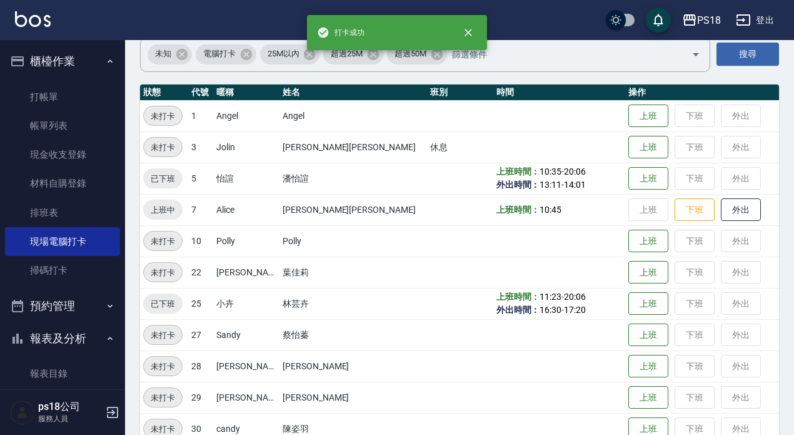
scroll to position [96, 0]
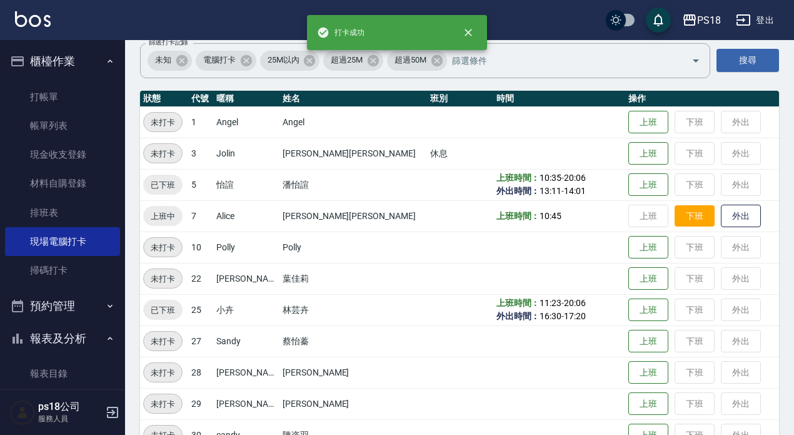
click at [675, 218] on button "下班" at bounding box center [695, 216] width 40 height 22
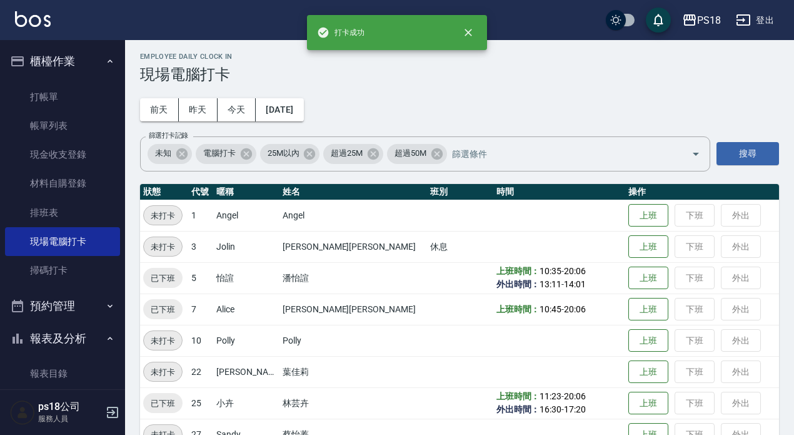
scroll to position [0, 0]
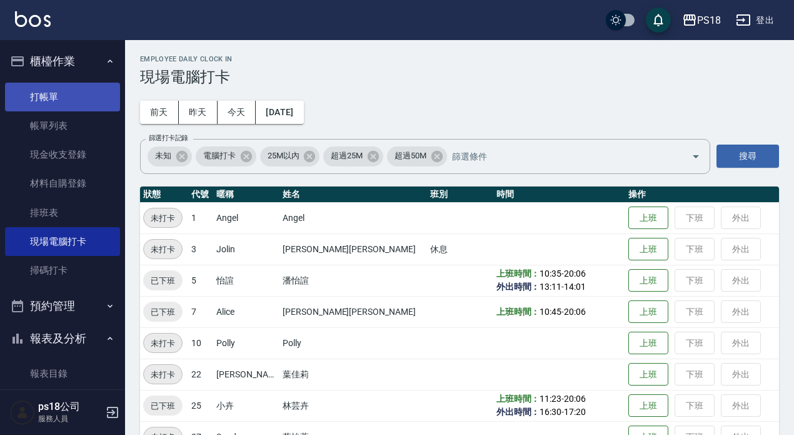
click at [49, 93] on link "打帳單" at bounding box center [62, 97] width 115 height 29
